Goal: Transaction & Acquisition: Obtain resource

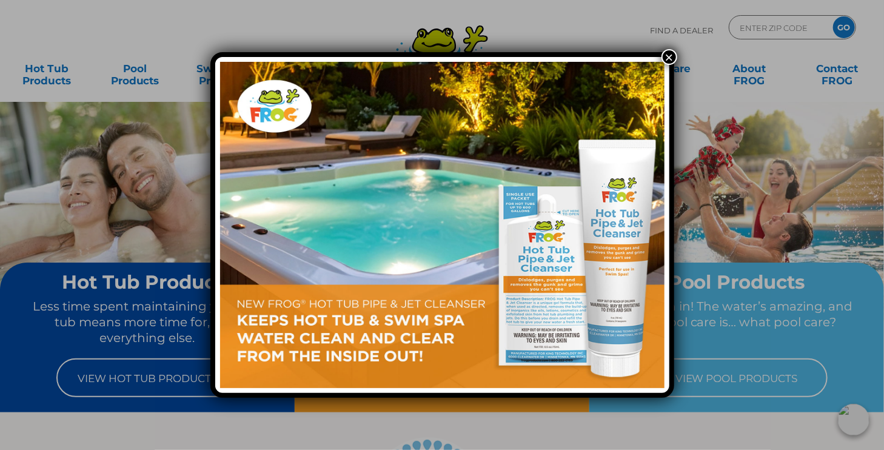
click at [670, 56] on button "×" at bounding box center [669, 57] width 16 height 16
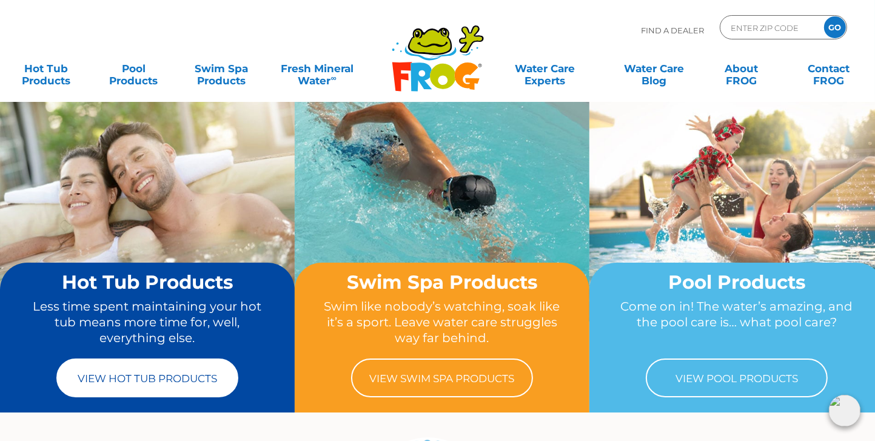
click at [165, 375] on link "View Hot Tub Products" at bounding box center [147, 377] width 182 height 39
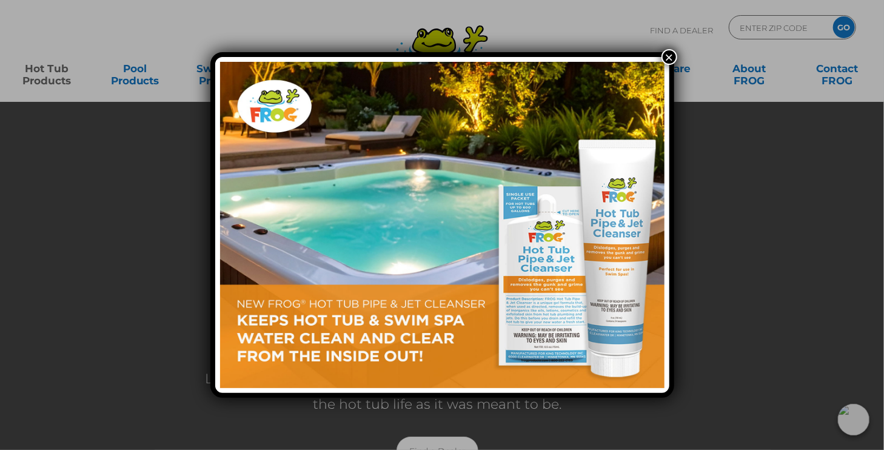
click at [669, 56] on button "×" at bounding box center [669, 57] width 16 height 16
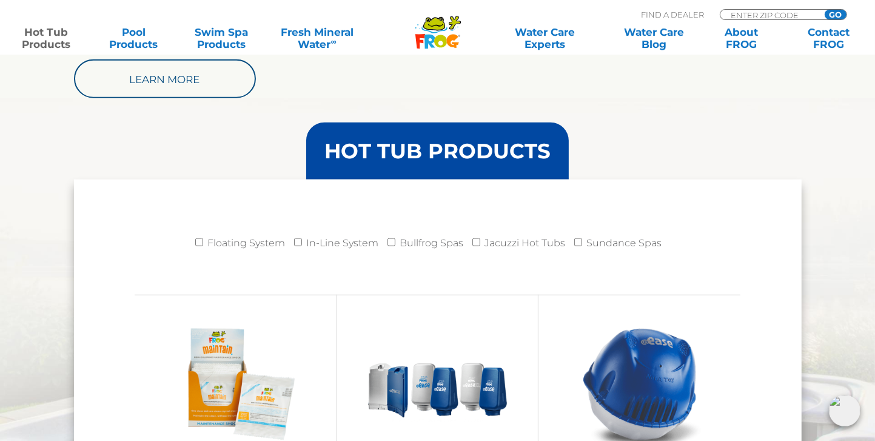
scroll to position [1134, 0]
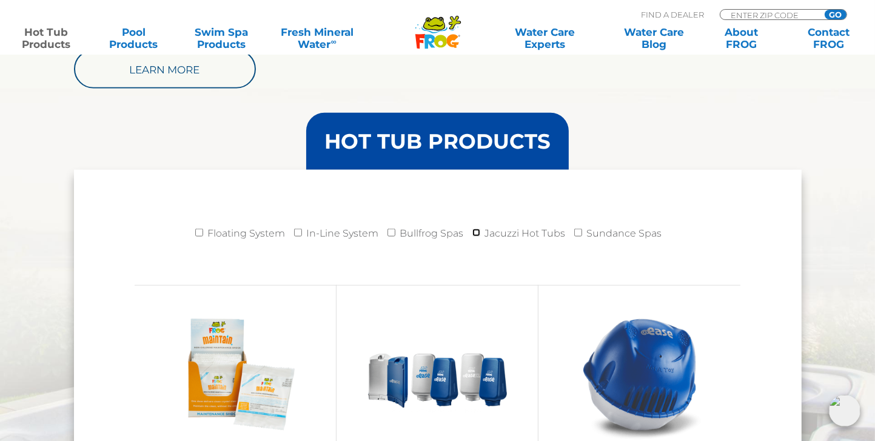
click at [479, 229] on input "Jacuzzi Hot Tubs" at bounding box center [476, 233] width 8 height 8
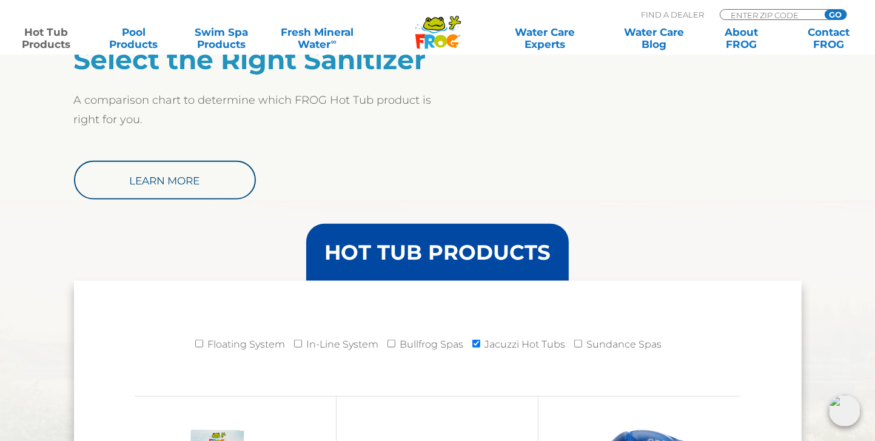
scroll to position [989, 0]
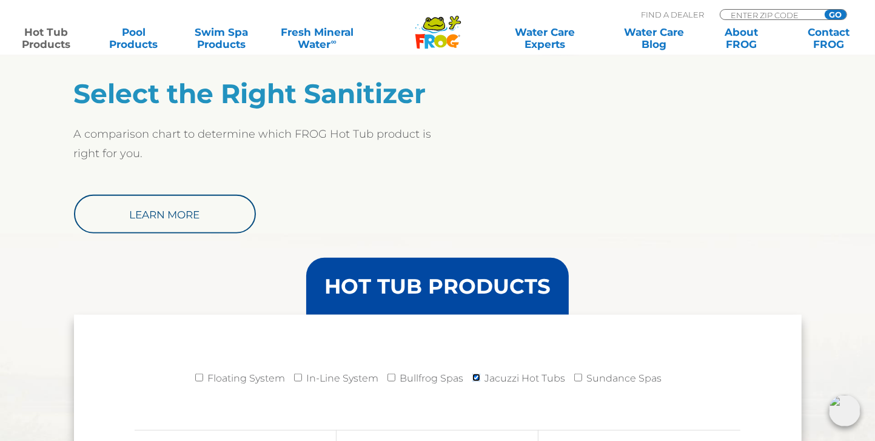
click at [475, 375] on input "Jacuzzi Hot Tubs" at bounding box center [476, 377] width 8 height 8
checkbox input "false"
click at [199, 375] on input "Floating System" at bounding box center [199, 377] width 8 height 8
checkbox input "true"
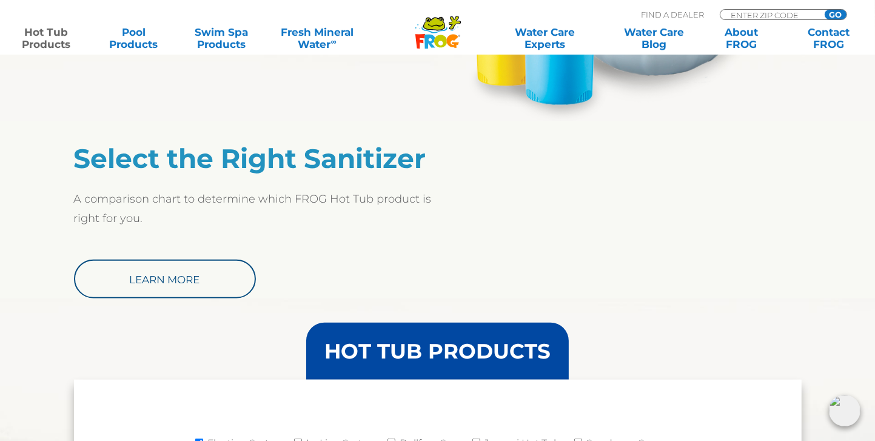
scroll to position [917, 0]
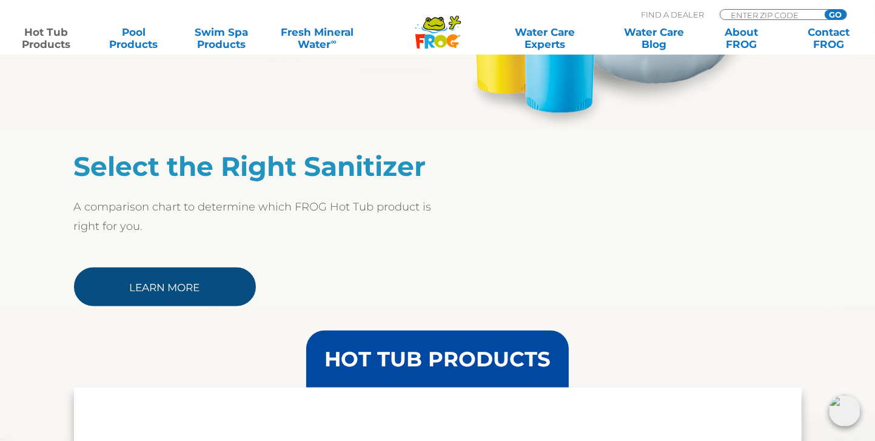
click at [178, 277] on link "Learn More" at bounding box center [165, 286] width 182 height 39
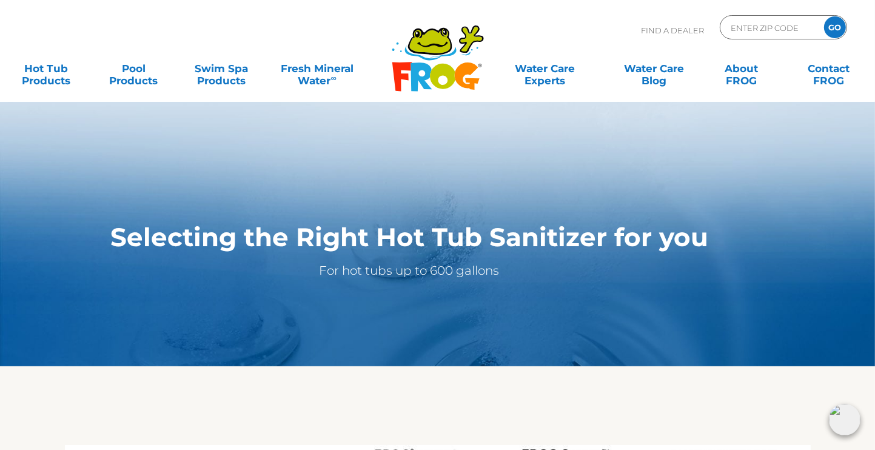
click at [490, 263] on p "For hot tubs up to 600 gallons" at bounding box center [409, 270] width 653 height 19
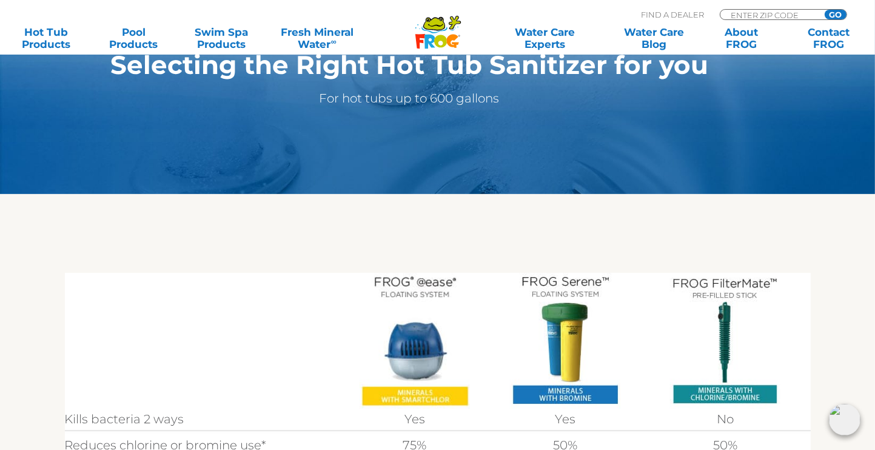
scroll to position [194, 0]
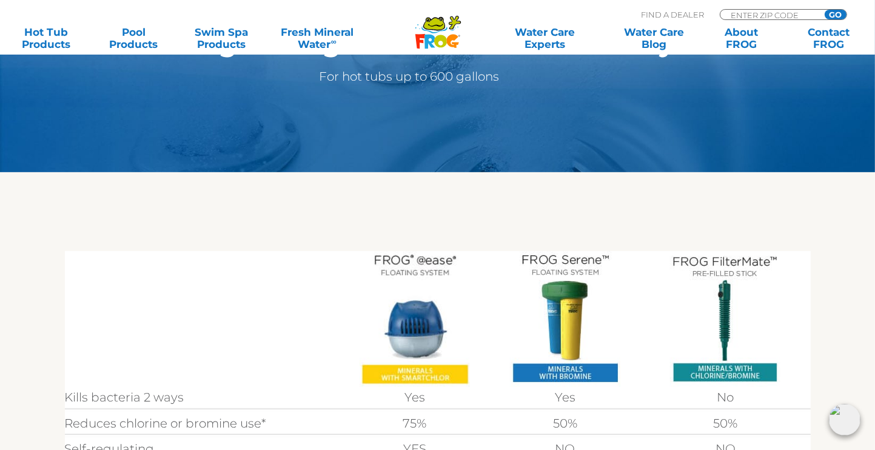
click at [415, 321] on img at bounding box center [415, 319] width 110 height 136
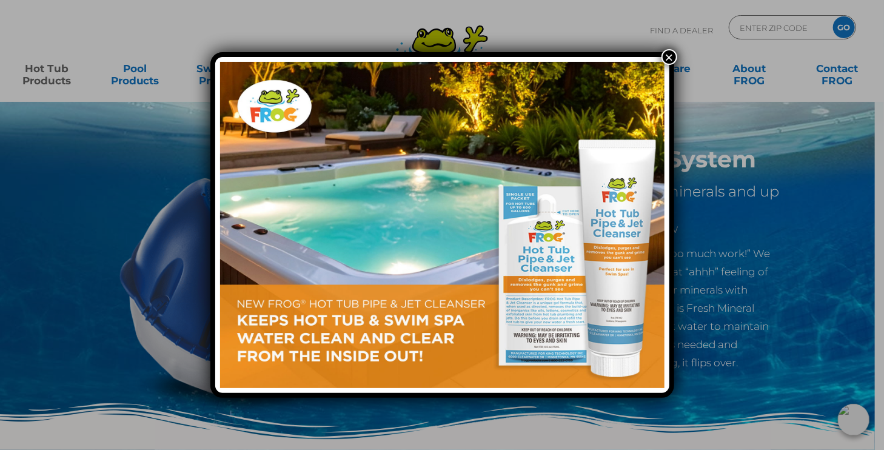
click at [664, 58] on button "×" at bounding box center [669, 57] width 16 height 16
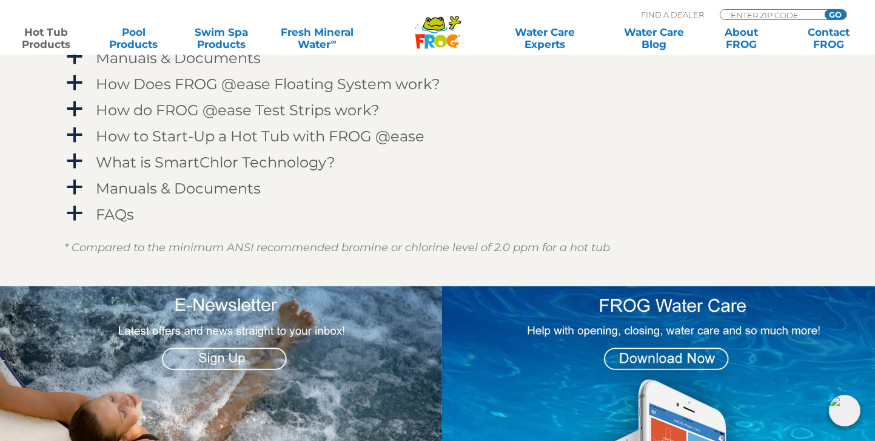
scroll to position [1334, 0]
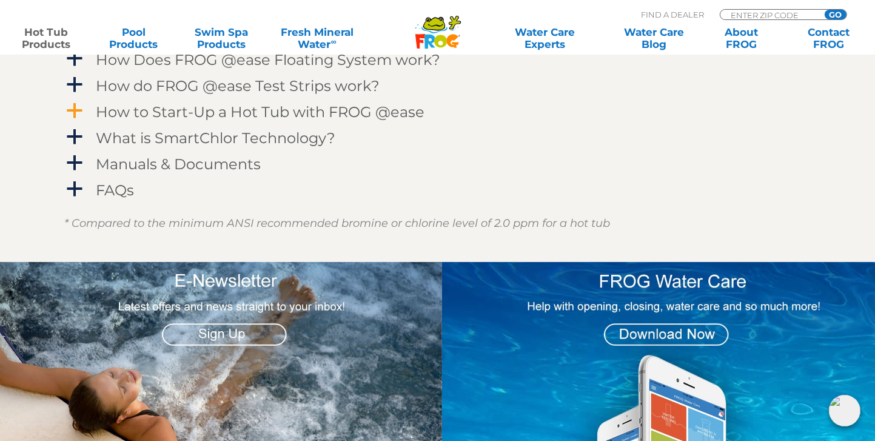
click at [274, 113] on h4 "How to Start-Up a Hot Tub with FROG @ease" at bounding box center [260, 112] width 329 height 16
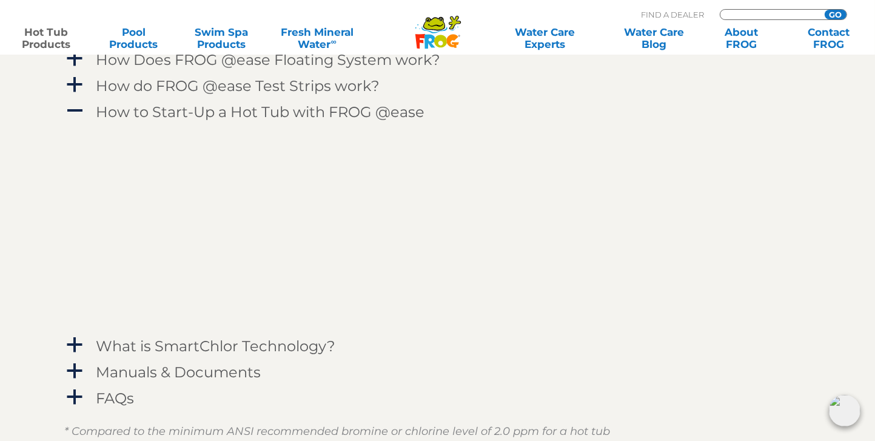
click at [767, 10] on input "Zip Code Form" at bounding box center [770, 15] width 82 height 10
type input "95678"
click at [835, 15] on input "GO" at bounding box center [836, 15] width 22 height 10
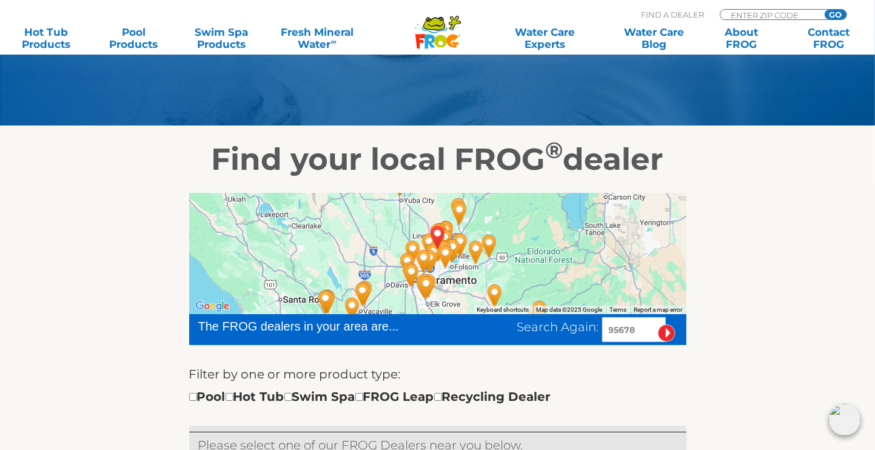
scroll to position [121, 0]
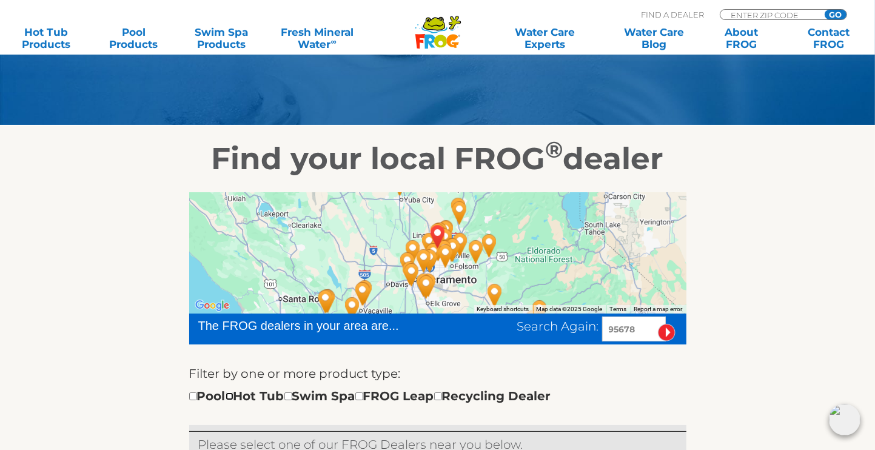
click at [233, 395] on input "checkbox" at bounding box center [230, 396] width 8 height 8
checkbox input "true"
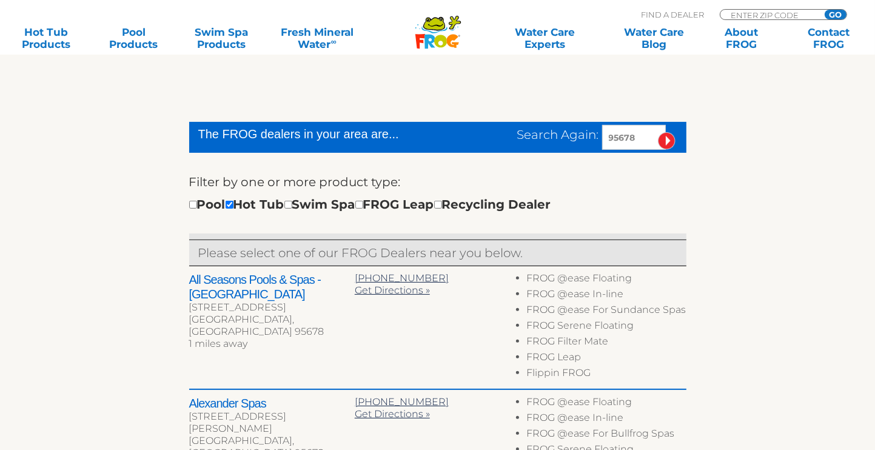
scroll to position [313, 0]
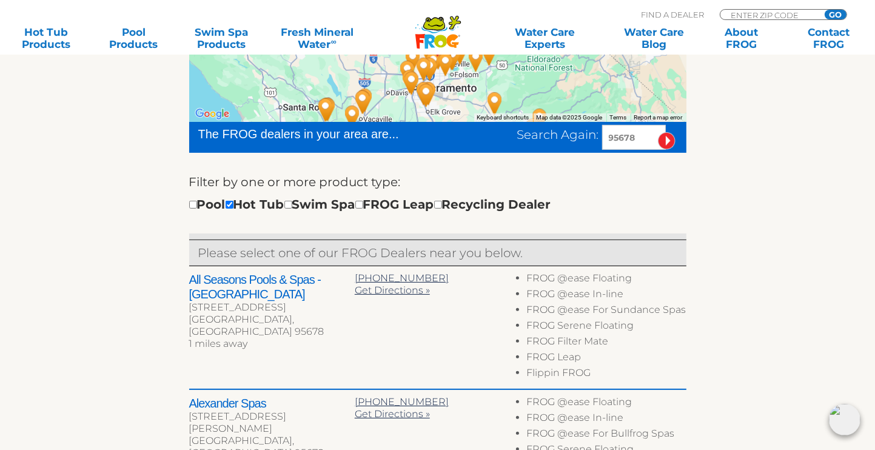
click at [871, 421] on section "Find your local FROG ® dealer ← Move left → Move right ↑ Move up ↓ Move down + …" at bounding box center [437, 417] width 875 height 966
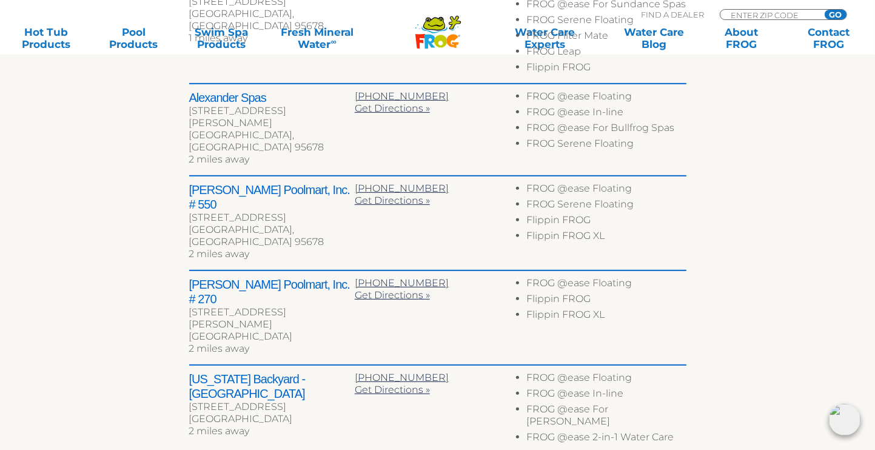
scroll to position [628, 0]
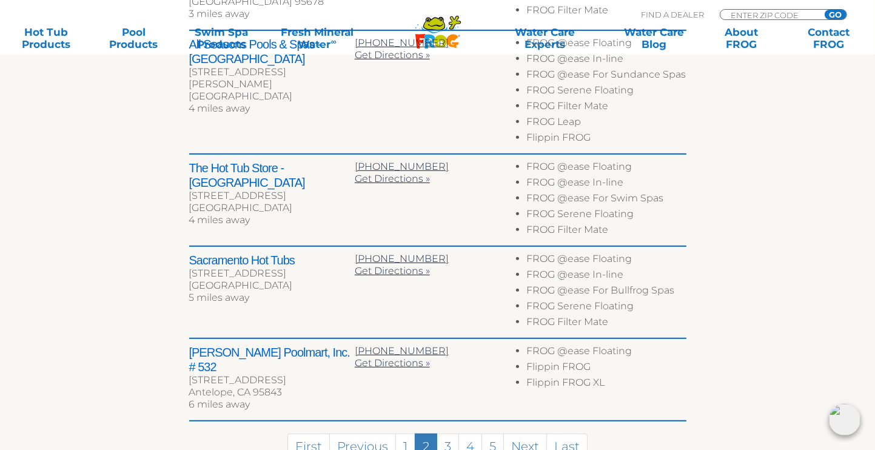
scroll to position [660, 0]
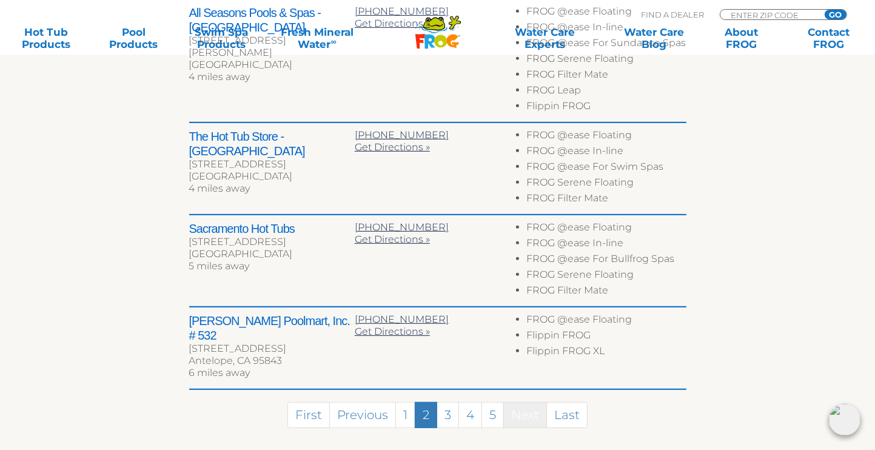
click at [526, 402] on link "Next" at bounding box center [525, 415] width 44 height 26
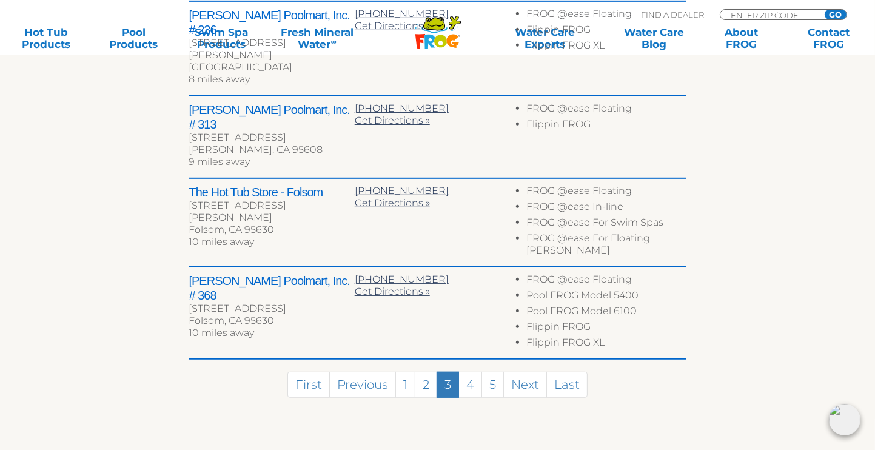
scroll to position [580, 0]
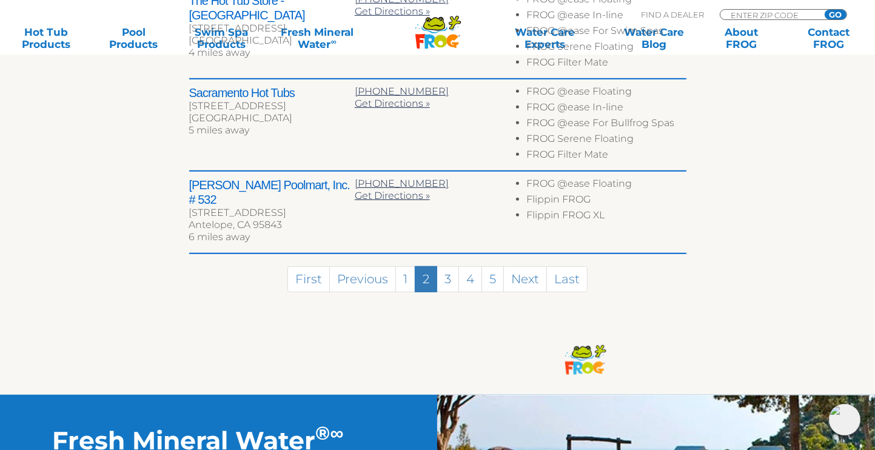
scroll to position [812, 0]
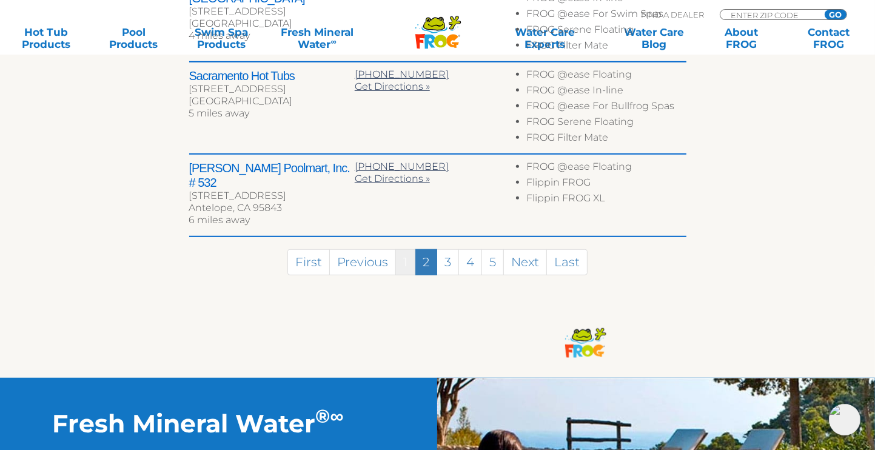
click at [406, 249] on link "1" at bounding box center [405, 262] width 20 height 26
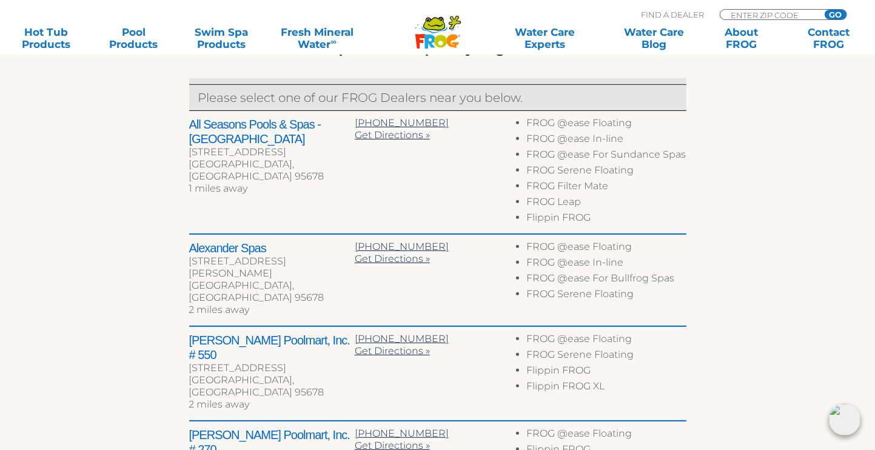
scroll to position [466, 0]
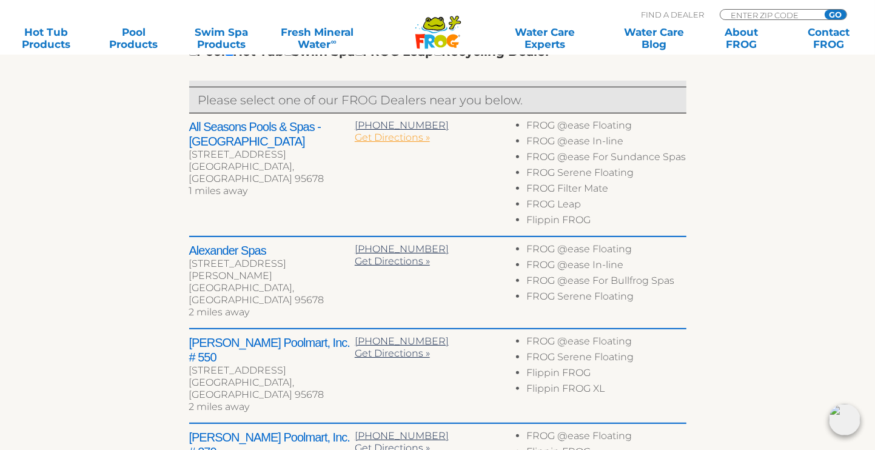
click at [383, 140] on span "Get Directions »" at bounding box center [392, 138] width 75 height 12
